Goal: Information Seeking & Learning: Learn about a topic

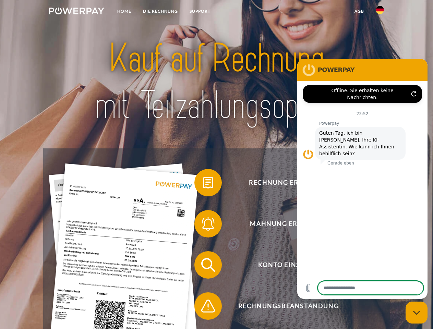
click at [76, 12] on img at bounding box center [76, 11] width 55 height 7
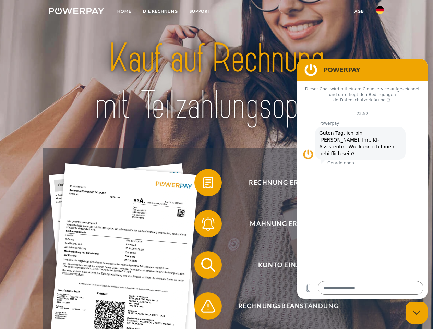
click at [380, 12] on img at bounding box center [380, 10] width 8 height 8
click at [359, 11] on link "agb" at bounding box center [359, 11] width 21 height 12
click at [203, 184] on span at bounding box center [198, 183] width 34 height 34
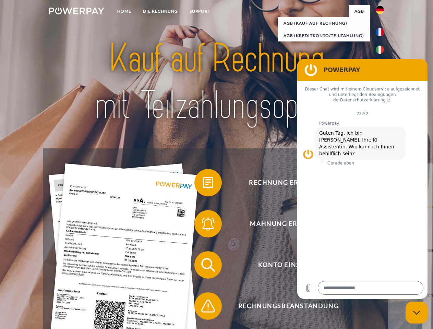
click at [388, 225] on link "zurück" at bounding box center [430, 207] width 85 height 86
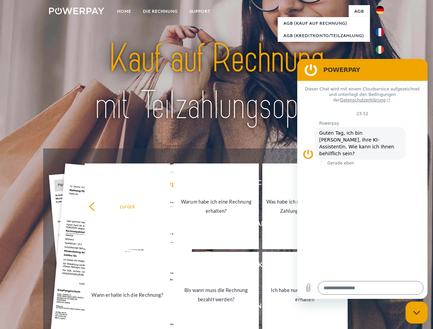
click at [170, 266] on link "Wann erhalte ich die Rechnung?" at bounding box center [127, 295] width 85 height 86
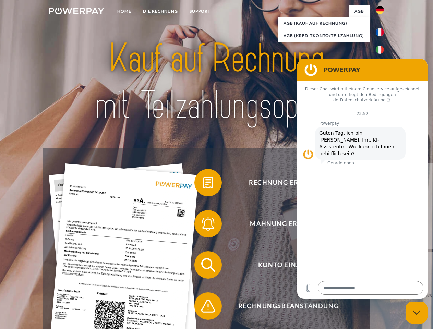
click at [203, 308] on span at bounding box center [198, 306] width 34 height 34
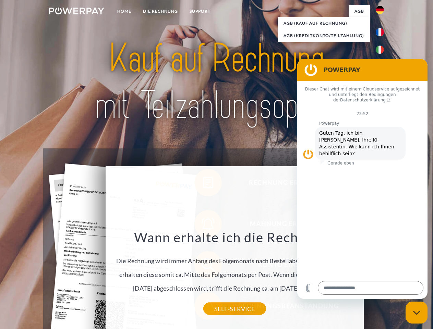
click at [417, 313] on icon "Messaging-Fenster schließen" at bounding box center [416, 313] width 7 height 4
type textarea "*"
